Goal: Book appointment/travel/reservation

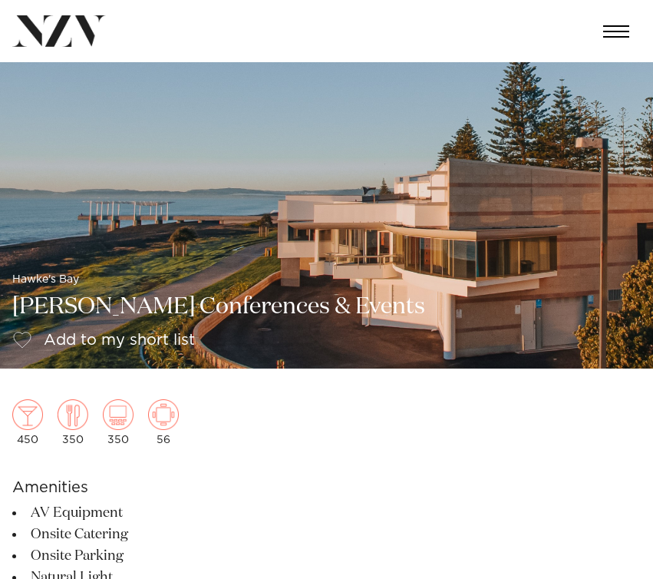
click at [61, 23] on img at bounding box center [59, 30] width 94 height 31
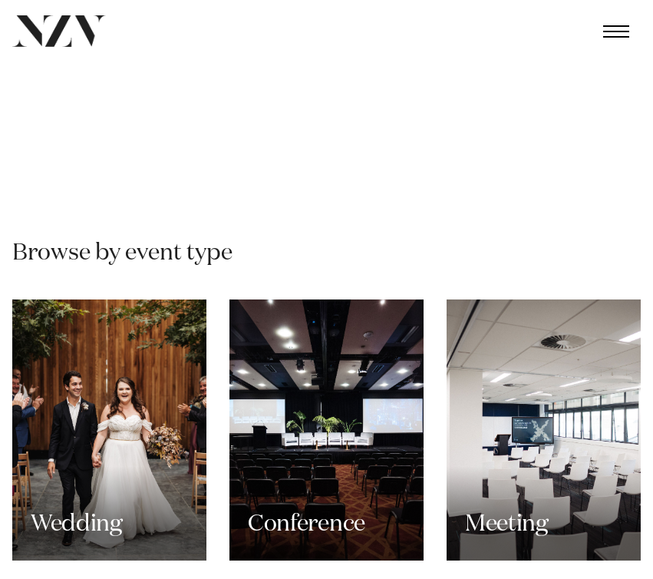
scroll to position [1381, 0]
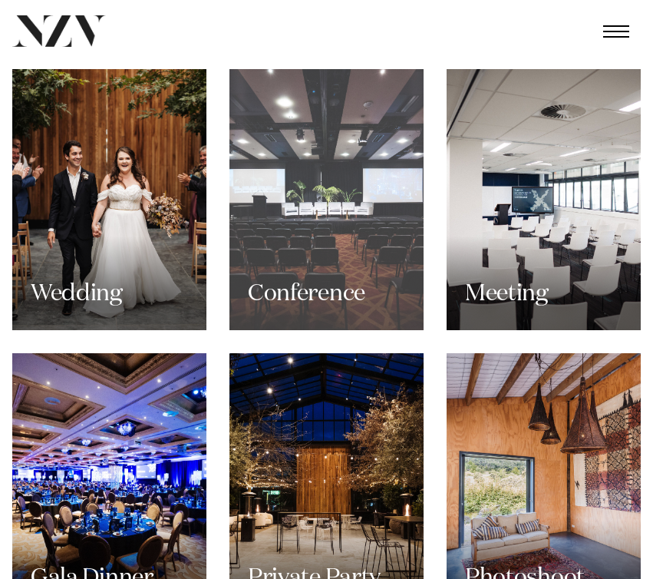
click at [279, 153] on div "Conference" at bounding box center [326, 199] width 194 height 261
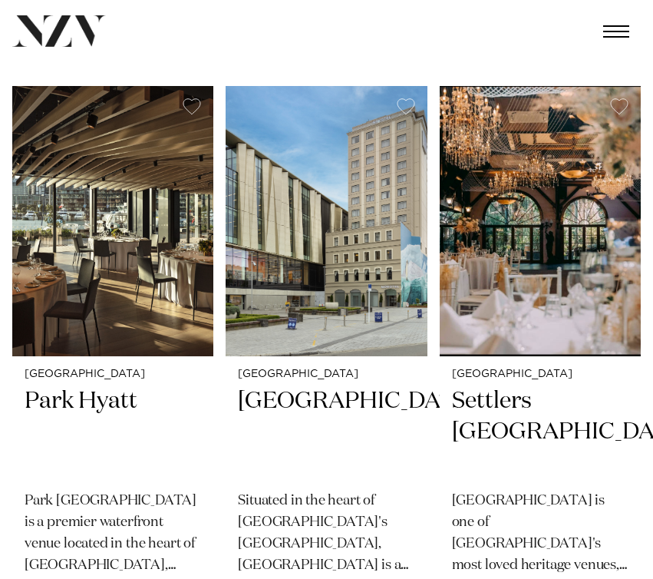
scroll to position [921, 0]
